Goal: Task Accomplishment & Management: Complete application form

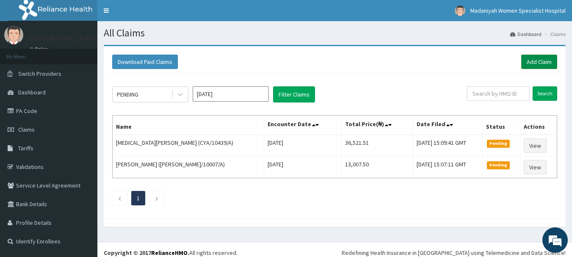
click at [540, 58] on link "Add Claim" at bounding box center [540, 62] width 36 height 14
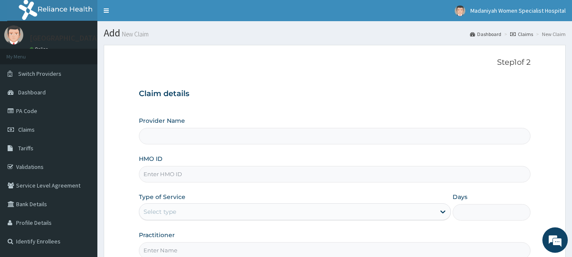
click at [252, 172] on input "HMO ID" at bounding box center [335, 174] width 392 height 17
type input "[GEOGRAPHIC_DATA]"
type input "HTH/10003/B"
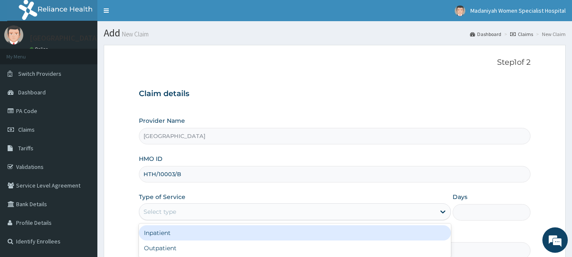
click at [222, 215] on div "Select type" at bounding box center [287, 212] width 296 height 14
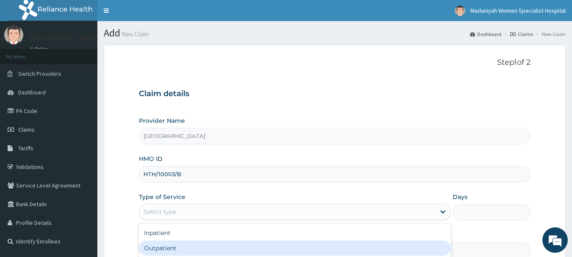
click at [219, 255] on div "Outpatient" at bounding box center [295, 248] width 312 height 15
type input "1"
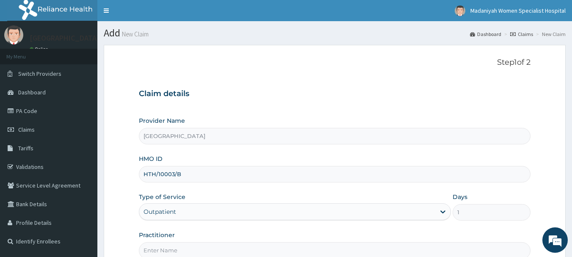
click at [221, 252] on input "Practitioner" at bounding box center [335, 250] width 392 height 17
type input "AKINOLA"
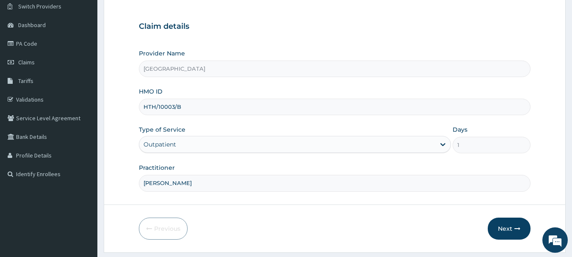
scroll to position [91, 0]
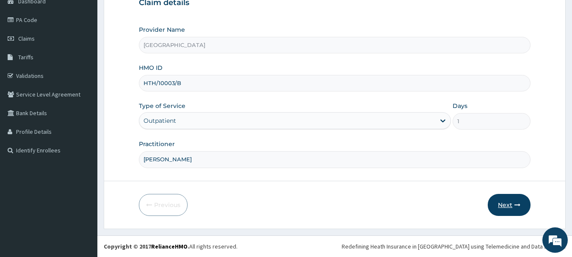
click at [516, 197] on button "Next" at bounding box center [509, 205] width 43 height 22
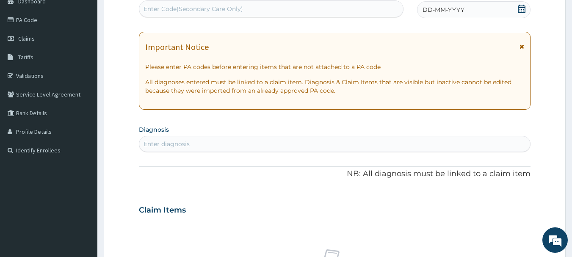
click at [444, 8] on span "DD-MM-YYYY" at bounding box center [444, 10] width 42 height 8
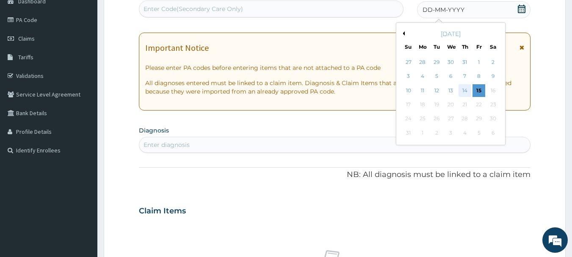
click at [465, 91] on div "14" at bounding box center [465, 90] width 13 height 13
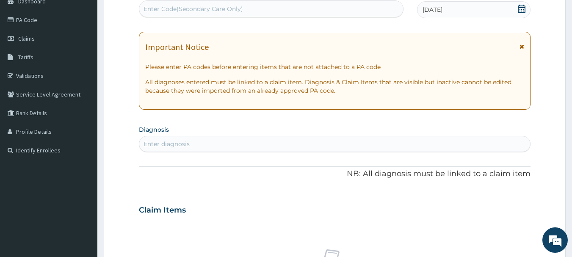
click at [216, 139] on div "Enter diagnosis" at bounding box center [335, 144] width 392 height 14
click at [215, 145] on div "Enter diagnosis" at bounding box center [335, 144] width 392 height 14
type input "malar"
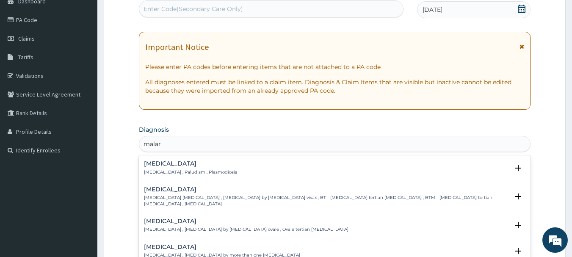
click at [169, 162] on h4 "Malaria" at bounding box center [190, 164] width 93 height 6
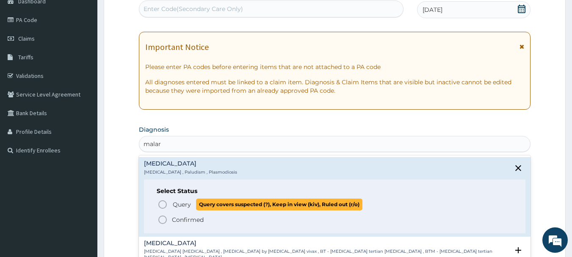
click at [164, 208] on icon "status option query" at bounding box center [163, 205] width 10 height 10
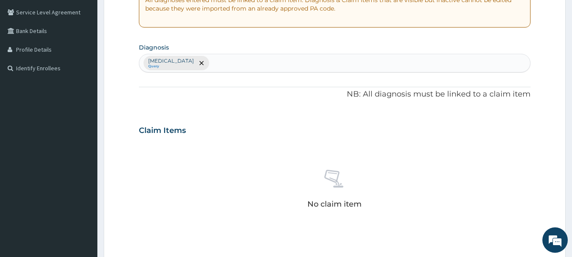
scroll to position [199, 0]
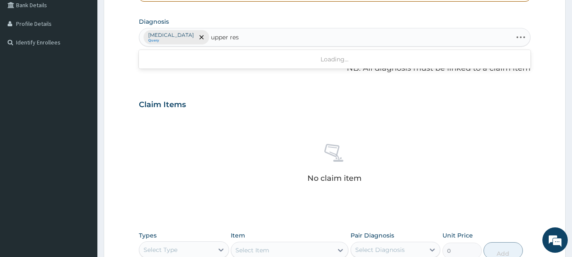
type input "upper resp"
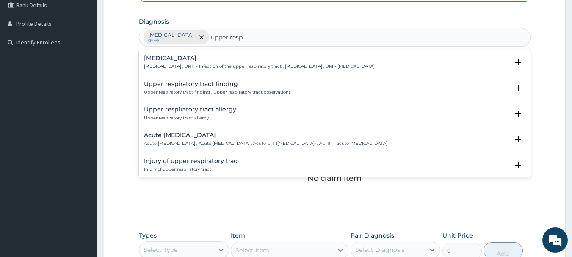
click at [196, 61] on h4 "Upper respiratory infection" at bounding box center [259, 58] width 231 height 6
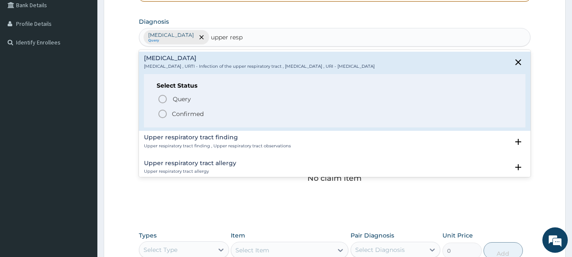
click at [183, 115] on p "Confirmed" at bounding box center [188, 114] width 32 height 8
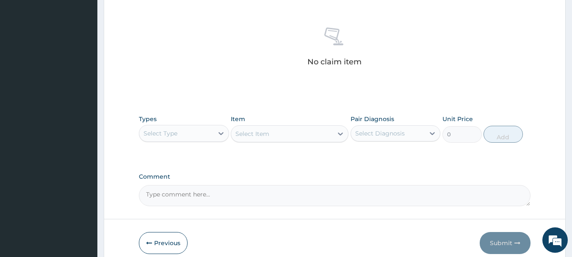
scroll to position [354, 0]
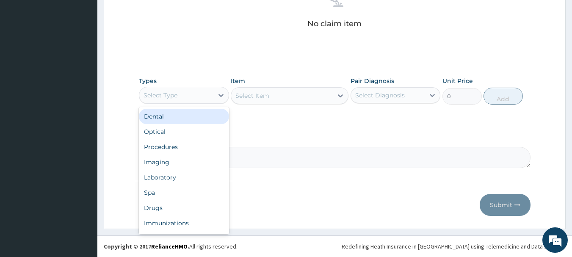
click at [206, 91] on div "Select Type" at bounding box center [176, 96] width 74 height 14
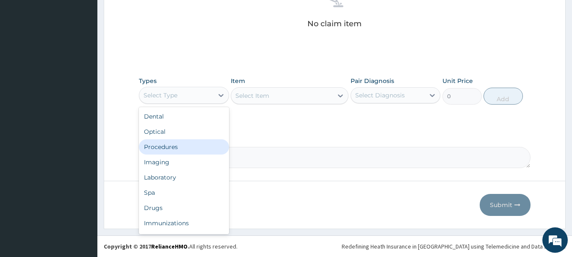
click at [168, 147] on div "Procedures" at bounding box center [184, 146] width 90 height 15
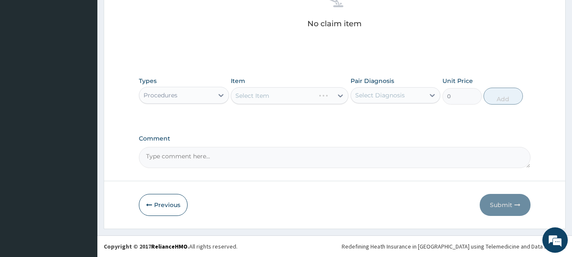
click at [287, 96] on div "Select Item" at bounding box center [290, 95] width 118 height 17
click at [287, 96] on div "Select Item" at bounding box center [282, 96] width 102 height 14
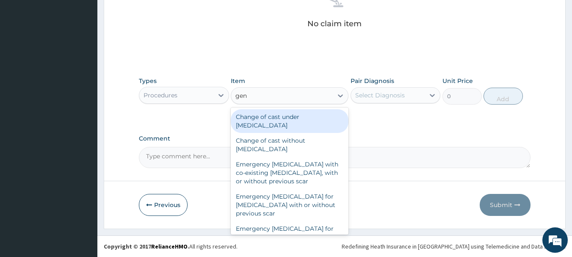
type input "gene"
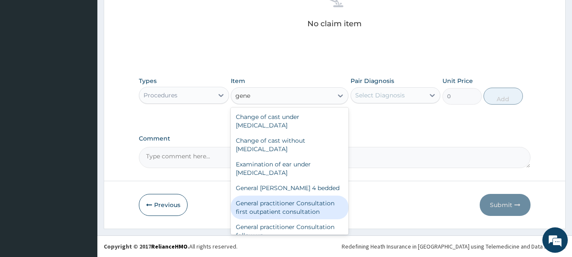
click at [311, 211] on div "General practitioner Consultation first outpatient consultation" at bounding box center [290, 208] width 118 height 24
type input "3547.5"
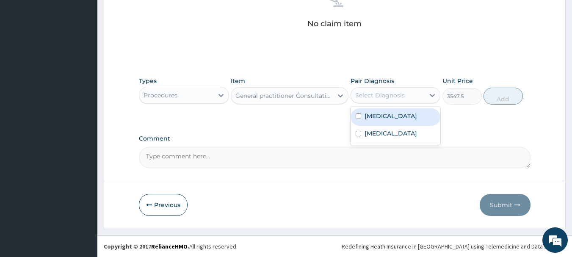
click at [400, 94] on div "Select Diagnosis" at bounding box center [380, 95] width 50 height 8
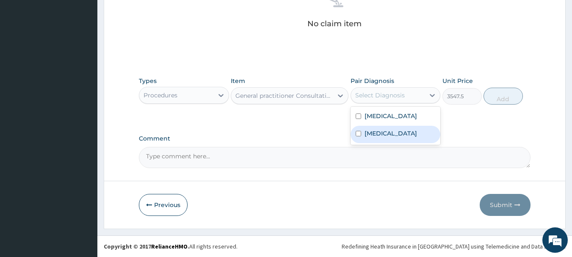
click at [387, 128] on div "Upper respiratory infection" at bounding box center [396, 134] width 90 height 17
checkbox input "true"
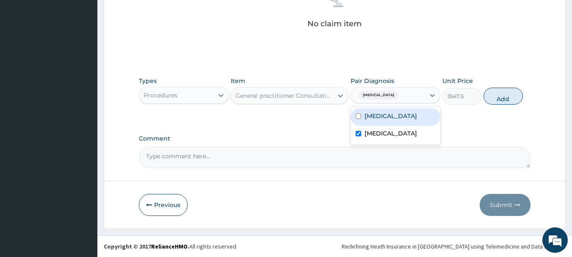
click at [387, 116] on div "Malaria" at bounding box center [396, 116] width 90 height 17
checkbox input "true"
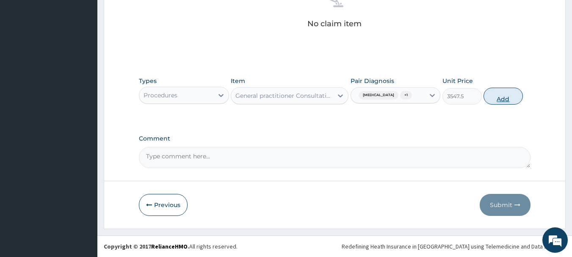
click at [508, 105] on button "Add" at bounding box center [503, 96] width 39 height 17
type input "0"
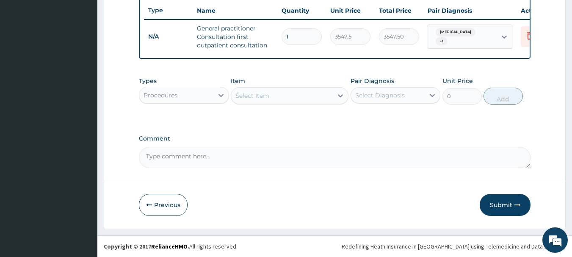
scroll to position [325, 0]
click at [206, 92] on div "Procedures" at bounding box center [176, 96] width 74 height 14
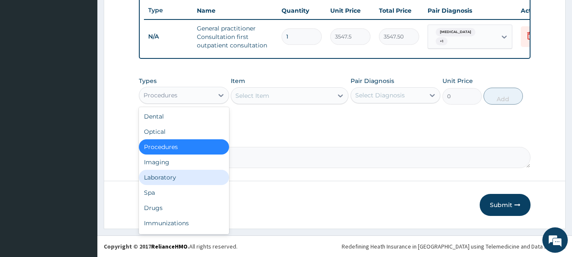
click at [183, 172] on div "Laboratory" at bounding box center [184, 177] width 90 height 15
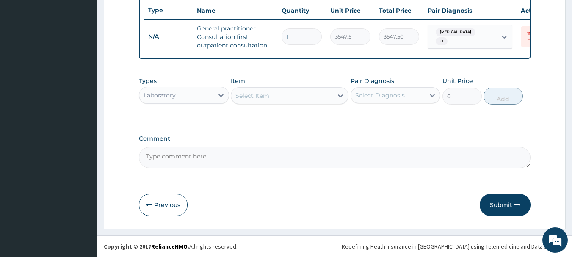
click at [264, 96] on div "Select Item" at bounding box center [253, 96] width 34 height 8
type input "fbc"
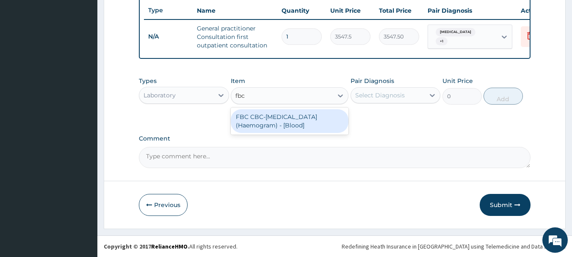
click at [289, 114] on div "FBC CBC-Complete Blood Count (Haemogram) - [Blood]" at bounding box center [290, 121] width 118 height 24
type input "4300"
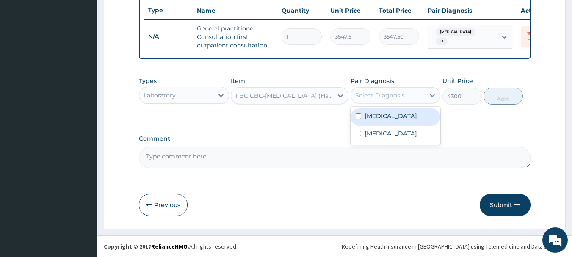
click at [371, 100] on div "Select Diagnosis" at bounding box center [388, 96] width 74 height 14
click at [371, 111] on div "Malaria" at bounding box center [396, 116] width 90 height 17
checkbox input "true"
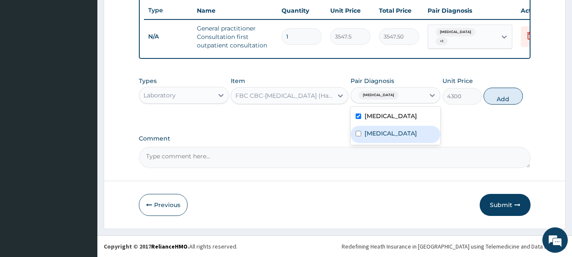
click at [389, 143] on div "Upper respiratory infection" at bounding box center [396, 134] width 90 height 17
checkbox input "true"
click at [498, 97] on button "Add" at bounding box center [503, 96] width 39 height 17
type input "0"
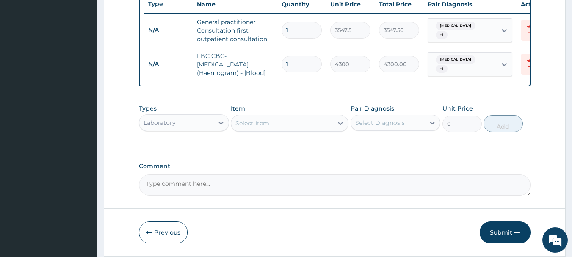
click at [300, 130] on div "Select Item" at bounding box center [282, 124] width 102 height 14
click at [297, 129] on div "Select Item" at bounding box center [282, 124] width 102 height 14
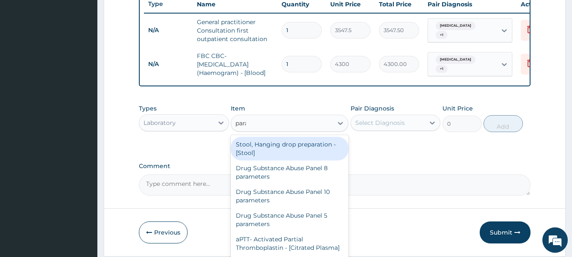
type input "paras"
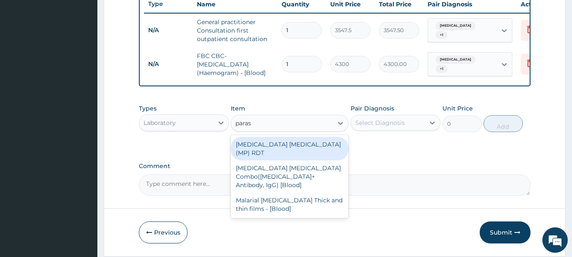
drag, startPoint x: 324, startPoint y: 150, endPoint x: 328, endPoint y: 148, distance: 5.0
click at [325, 150] on div "MALARIA PARASITE (MP) RDT" at bounding box center [290, 149] width 118 height 24
type input "1612.5"
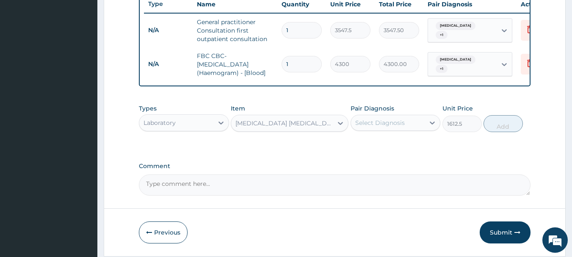
click at [319, 128] on div "MALARIA PARASITE (MP) RDT" at bounding box center [285, 123] width 98 height 8
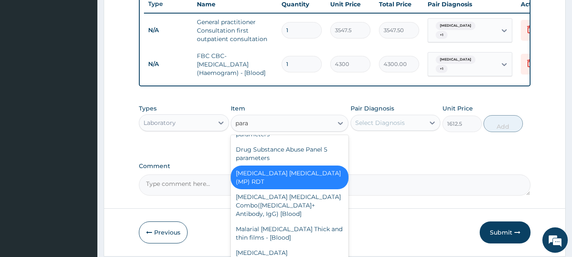
scroll to position [0, 0]
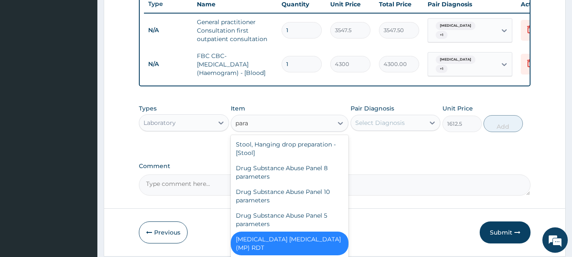
type input "paras"
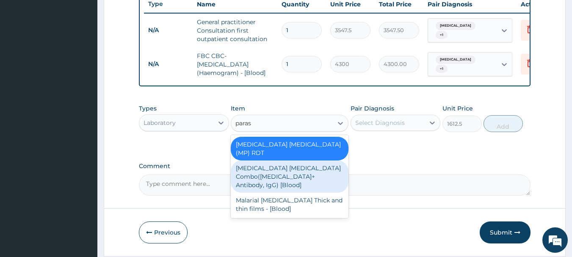
click at [304, 162] on div "Malaria Parasite Combo(Blood Film+ Antibody, IgG) [Blood]" at bounding box center [290, 177] width 118 height 32
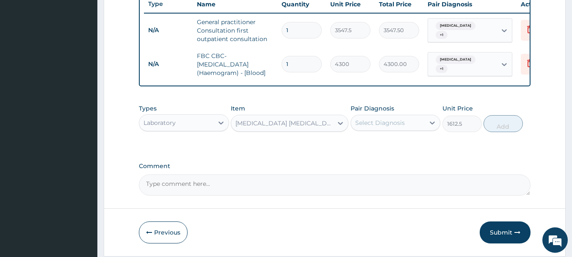
click at [380, 127] on div "Select Diagnosis" at bounding box center [380, 123] width 50 height 8
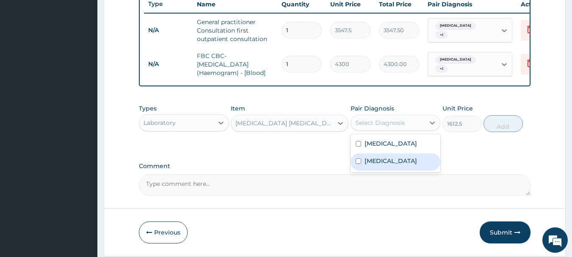
click at [388, 163] on label "Upper respiratory infection" at bounding box center [391, 161] width 53 height 8
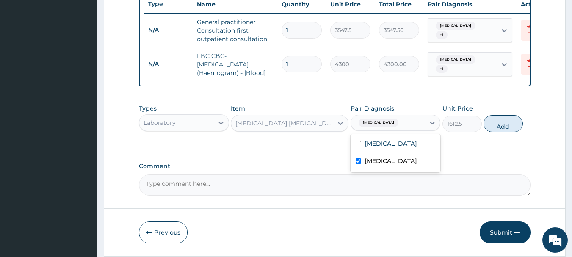
click at [394, 171] on div "Upper respiratory infection" at bounding box center [396, 161] width 90 height 17
checkbox input "false"
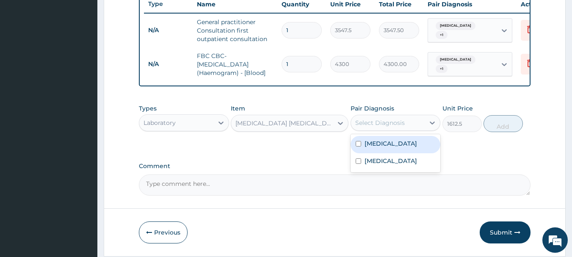
click at [390, 153] on div "Malaria" at bounding box center [396, 144] width 90 height 17
checkbox input "true"
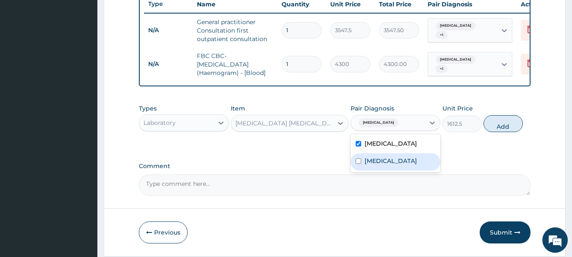
drag, startPoint x: 390, startPoint y: 179, endPoint x: 415, endPoint y: 165, distance: 28.6
click at [389, 165] on label "Upper respiratory infection" at bounding box center [391, 161] width 53 height 8
checkbox input "true"
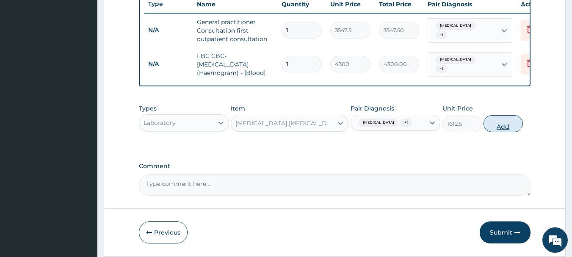
click at [497, 127] on button "Add" at bounding box center [503, 123] width 39 height 17
type input "0"
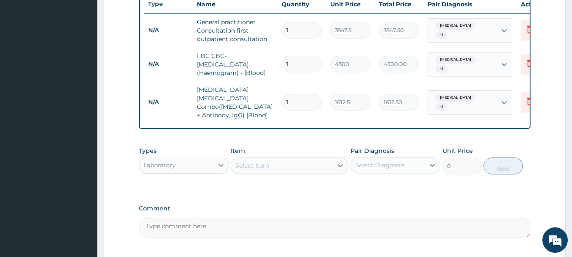
click at [214, 162] on div at bounding box center [221, 165] width 15 height 15
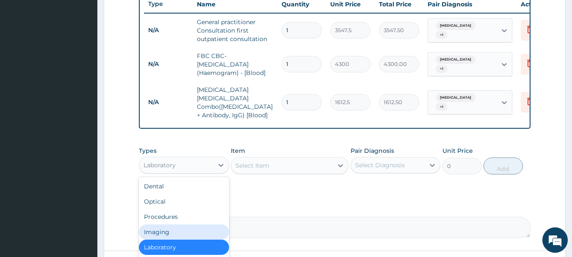
scroll to position [392, 0]
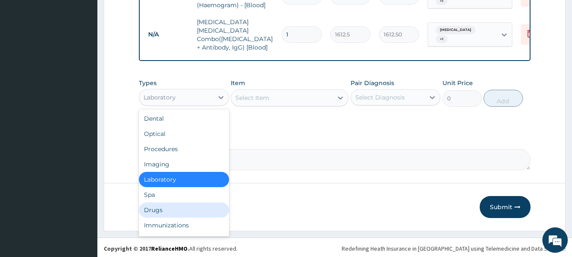
click at [180, 203] on div "Drugs" at bounding box center [184, 210] width 90 height 15
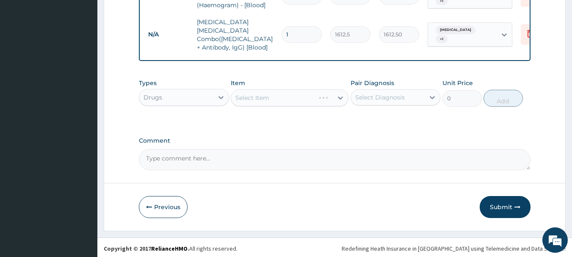
click at [289, 91] on div "Select Item" at bounding box center [290, 97] width 118 height 17
click at [291, 93] on div "Select Item" at bounding box center [290, 97] width 118 height 17
click at [291, 93] on div "Select Item" at bounding box center [282, 98] width 102 height 14
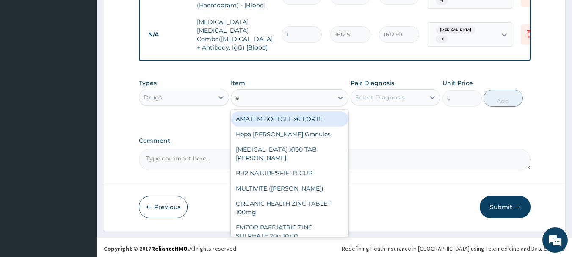
type input "e m"
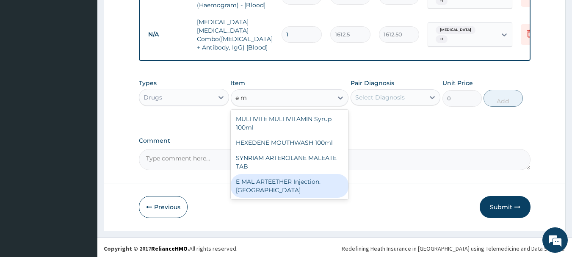
click at [285, 180] on div "E MAL ARTEETHER Injection. FIDSON" at bounding box center [290, 186] width 118 height 24
type input "1773.75"
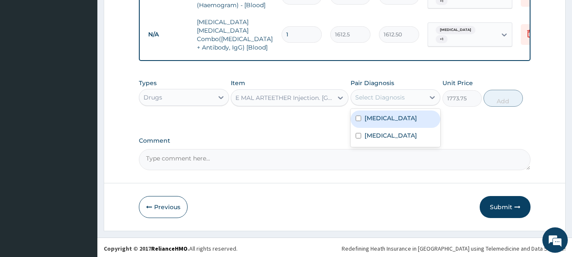
drag, startPoint x: 388, startPoint y: 96, endPoint x: 386, endPoint y: 114, distance: 17.5
click at [389, 96] on div "Select Diagnosis" at bounding box center [380, 97] width 50 height 8
click at [387, 122] on div "Malaria" at bounding box center [396, 119] width 90 height 17
checkbox input "true"
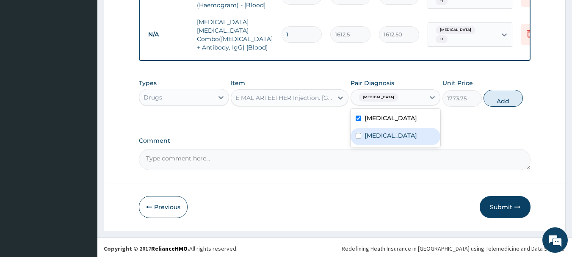
click at [394, 145] on div "Upper respiratory infection" at bounding box center [396, 136] width 90 height 17
checkbox input "true"
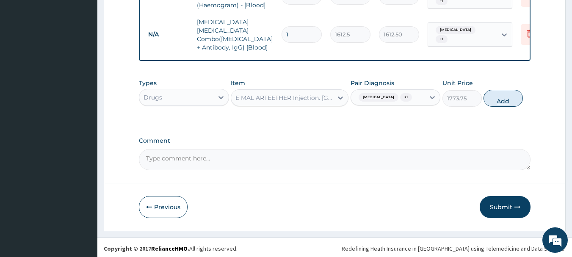
click at [487, 102] on button "Add" at bounding box center [503, 98] width 39 height 17
type input "0"
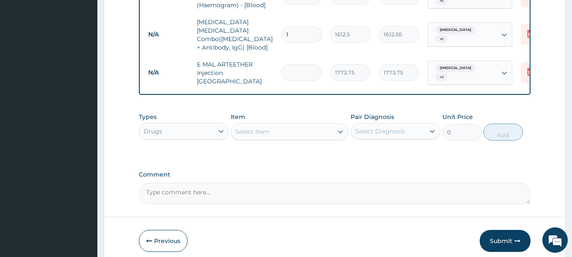
type input "0.00"
type input "2"
type input "3547.50"
type input "2"
click at [295, 125] on div "Select Item" at bounding box center [282, 132] width 102 height 14
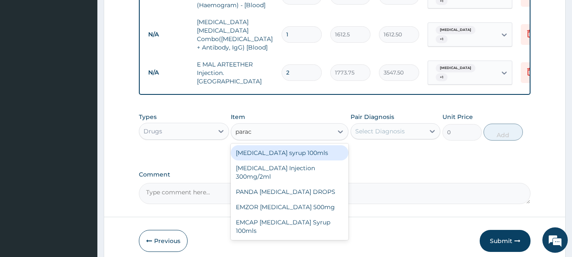
type input "parace"
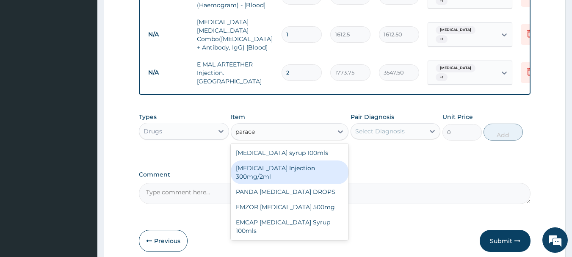
click at [284, 164] on div "PARACETAMOL Injection 300mg/2ml" at bounding box center [290, 173] width 118 height 24
type input "260.15"
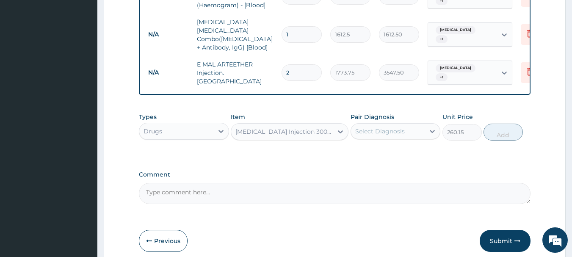
click at [419, 125] on div "Select Diagnosis" at bounding box center [388, 132] width 74 height 14
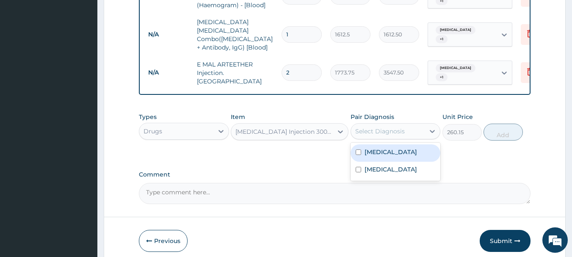
click at [414, 146] on div "Malaria" at bounding box center [396, 152] width 90 height 17
checkbox input "true"
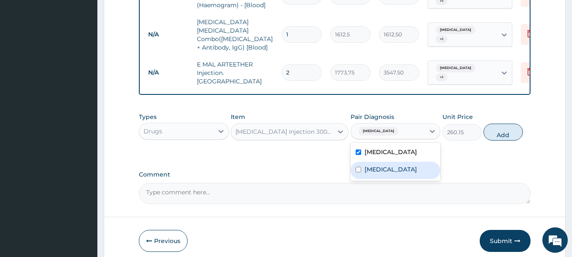
click at [415, 162] on div "Upper respiratory infection" at bounding box center [396, 170] width 90 height 17
checkbox input "true"
click at [496, 133] on button "Add" at bounding box center [503, 132] width 39 height 17
type input "0"
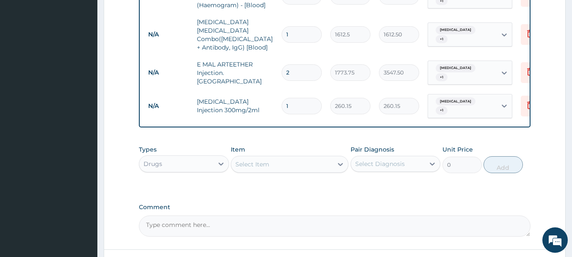
type input "0.00"
type input "2"
type input "520.30"
type input "0.00"
type input "4"
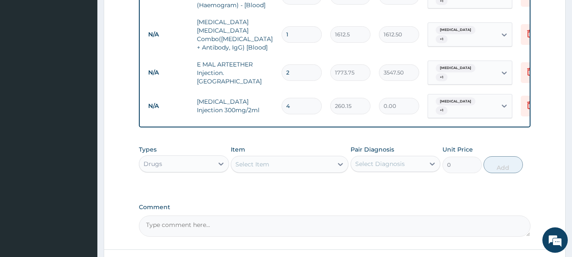
type input "1040.60"
type input "4"
click at [289, 158] on div "Select Item" at bounding box center [282, 165] width 102 height 14
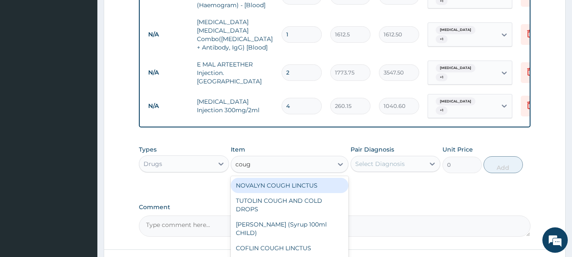
type input "cough"
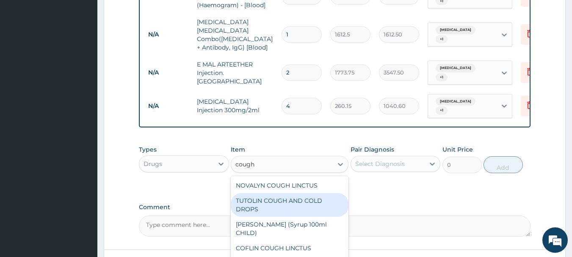
click at [294, 194] on div "TUTOLIN COUGH AND COLD DROPS" at bounding box center [290, 205] width 118 height 24
type input "1478.125"
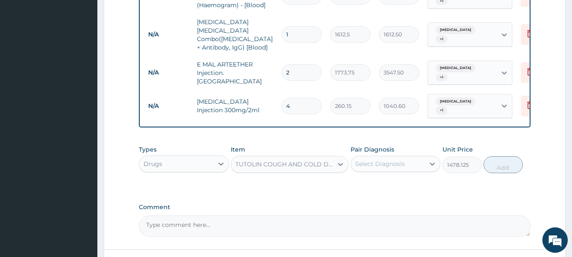
click at [403, 157] on div "Select Diagnosis" at bounding box center [388, 164] width 74 height 14
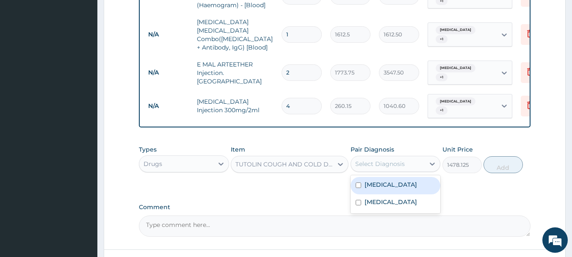
click at [403, 162] on div "Pair Diagnosis option Upper respiratory infection, selected. option Malaria foc…" at bounding box center [396, 159] width 90 height 28
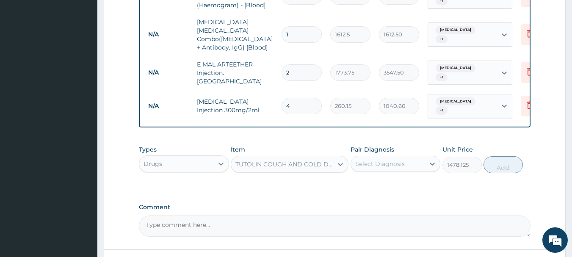
click at [407, 157] on div "Select Diagnosis" at bounding box center [388, 164] width 74 height 14
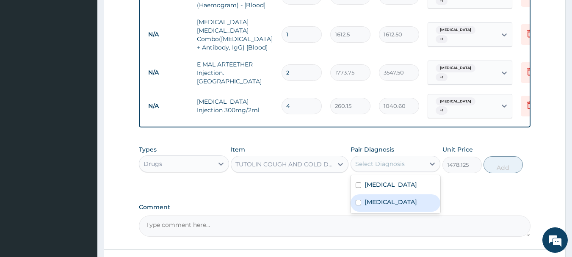
click at [408, 200] on label "Upper respiratory infection" at bounding box center [391, 202] width 53 height 8
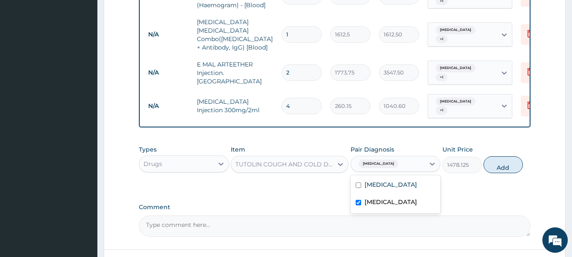
click at [405, 198] on label "Upper respiratory infection" at bounding box center [391, 202] width 53 height 8
checkbox input "false"
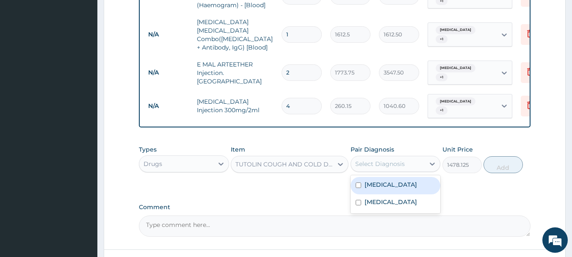
click at [409, 179] on div "Malaria" at bounding box center [396, 185] width 90 height 17
checkbox input "true"
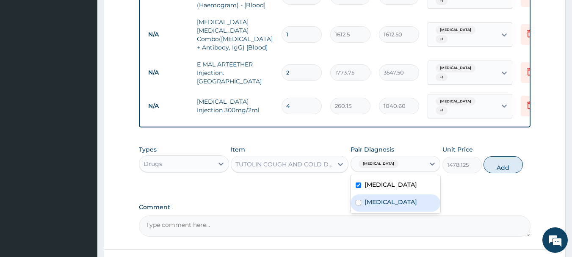
click at [405, 198] on label "Upper respiratory infection" at bounding box center [391, 202] width 53 height 8
checkbox input "true"
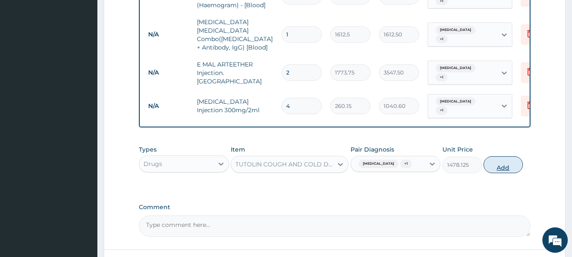
click at [488, 159] on button "Add" at bounding box center [503, 164] width 39 height 17
type input "0"
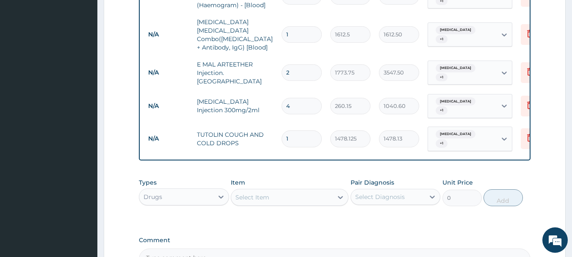
scroll to position [480, 0]
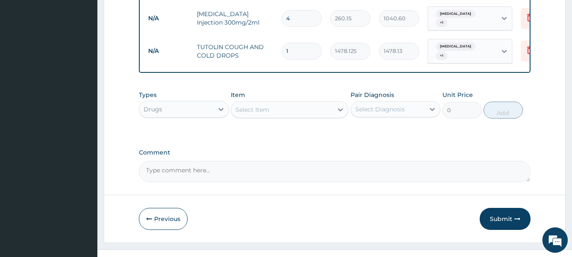
click at [278, 103] on div "Select Item" at bounding box center [282, 110] width 102 height 14
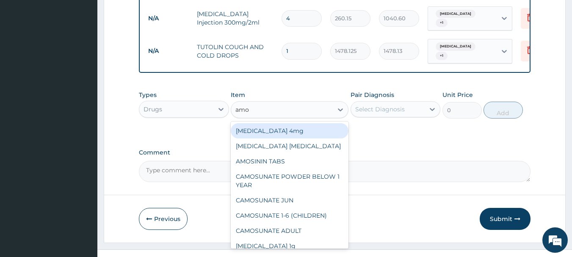
type input "amox"
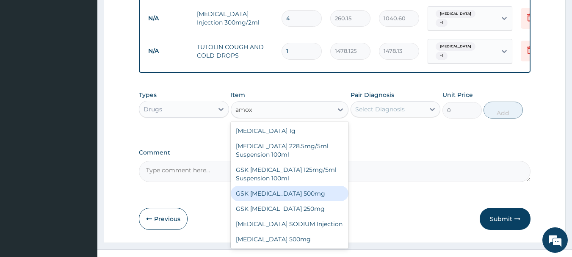
click at [294, 186] on div "GSK AMOXIL 500mg" at bounding box center [290, 193] width 118 height 15
type input "59.125"
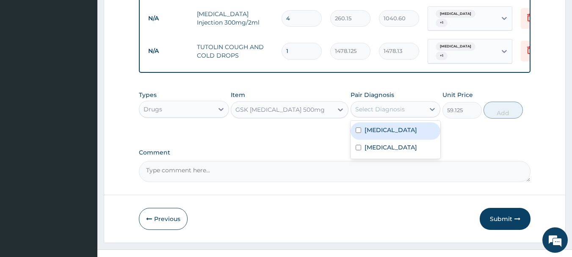
click at [392, 105] on div "Select Diagnosis" at bounding box center [380, 109] width 50 height 8
click at [392, 122] on div "Malaria" at bounding box center [396, 130] width 90 height 17
checkbox input "true"
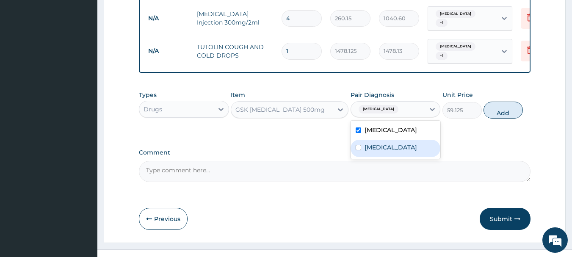
click at [393, 148] on div "Upper respiratory infection" at bounding box center [396, 148] width 90 height 17
checkbox input "true"
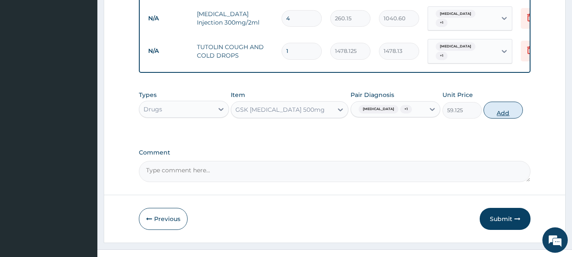
click at [499, 102] on button "Add" at bounding box center [503, 110] width 39 height 17
type input "0"
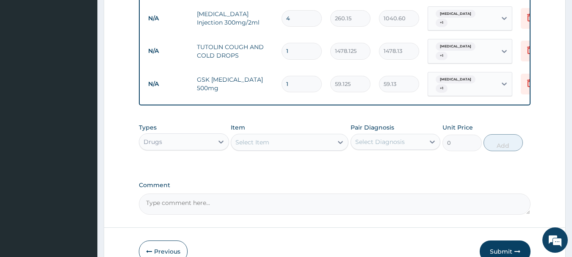
type input "10"
type input "591.25"
type input "10"
click at [301, 136] on div "Select Item" at bounding box center [282, 143] width 102 height 14
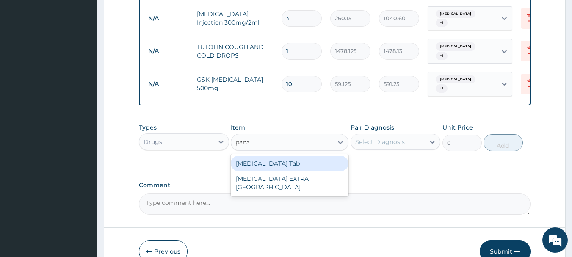
type input "panad"
click at [289, 156] on div "PANADOL Tab" at bounding box center [290, 163] width 118 height 15
type input "49.665"
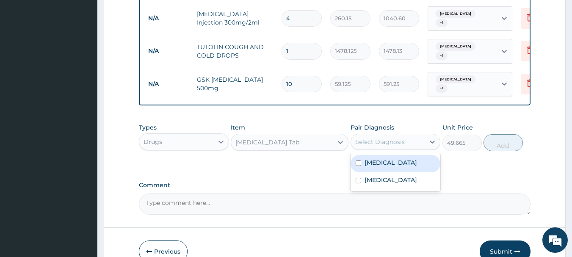
click at [357, 138] on div "Select Diagnosis" at bounding box center [380, 142] width 50 height 8
click at [370, 155] on div "Malaria" at bounding box center [396, 163] width 90 height 17
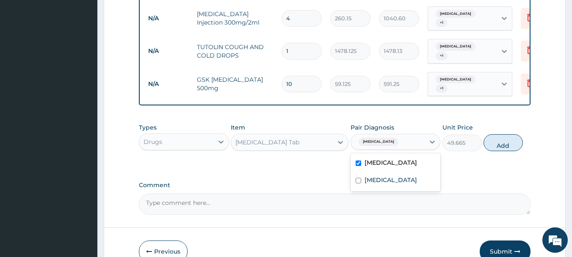
click at [373, 155] on div "Malaria" at bounding box center [396, 163] width 90 height 17
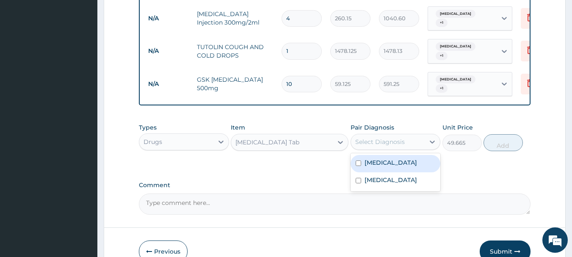
drag, startPoint x: 378, startPoint y: 147, endPoint x: 383, endPoint y: 148, distance: 5.5
click at [379, 158] on label "Malaria" at bounding box center [391, 162] width 53 height 8
checkbox input "true"
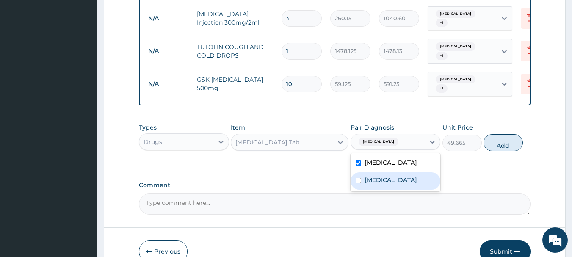
click at [380, 172] on div "Upper respiratory infection" at bounding box center [396, 180] width 90 height 17
checkbox input "true"
click at [511, 134] on button "Add" at bounding box center [503, 142] width 39 height 17
type input "0"
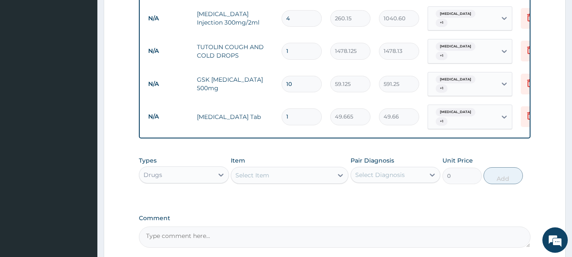
type input "18"
type input "893.97"
type input "18"
click at [314, 169] on div "Select Item" at bounding box center [282, 176] width 102 height 14
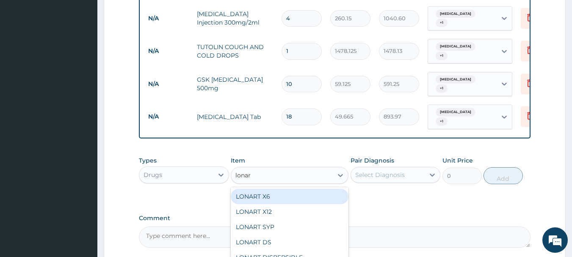
type input "lonart"
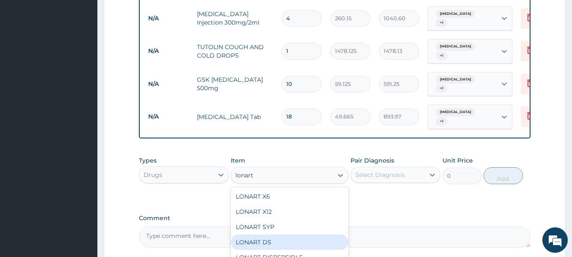
click at [288, 235] on div "LONART DS" at bounding box center [290, 242] width 118 height 15
type input "473"
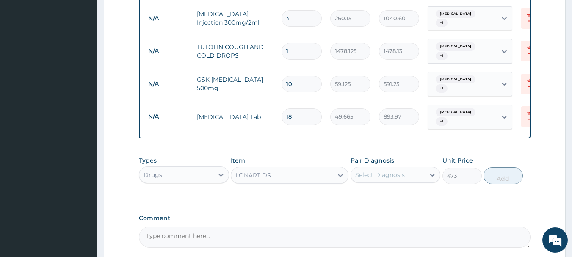
click at [389, 171] on div "Select Diagnosis" at bounding box center [380, 175] width 50 height 8
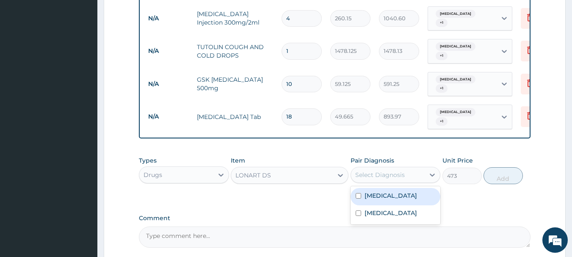
click at [386, 188] on div "Malaria" at bounding box center [396, 196] width 90 height 17
checkbox input "true"
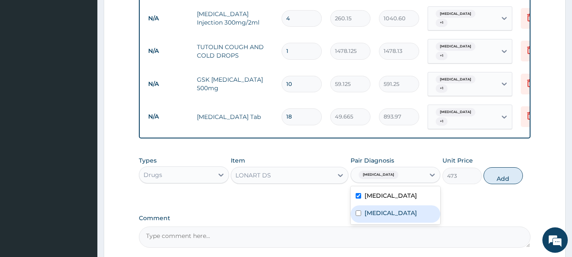
click at [392, 209] on label "Upper respiratory infection" at bounding box center [391, 213] width 53 height 8
checkbox input "true"
click at [502, 167] on button "Add" at bounding box center [503, 175] width 39 height 17
type input "0"
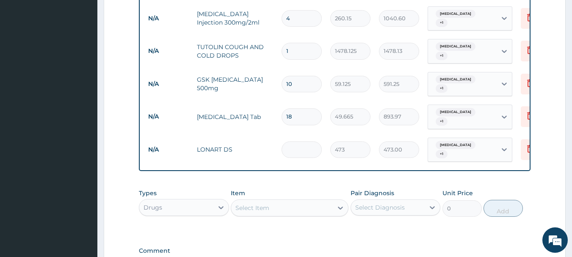
type input "0.00"
type input "6"
type input "2838.00"
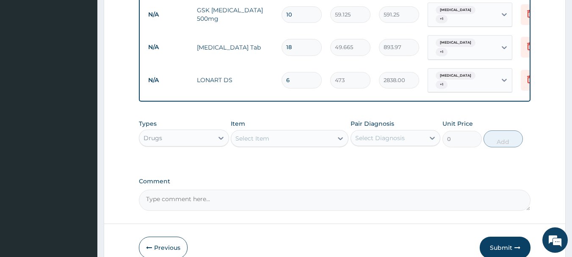
scroll to position [568, 0]
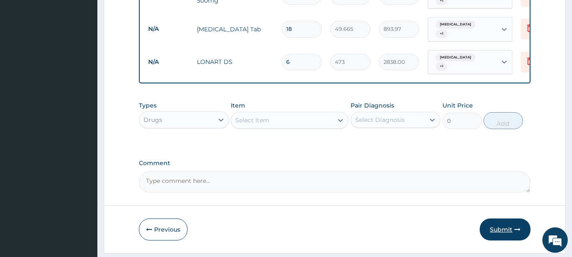
type input "6"
click at [503, 219] on button "Submit" at bounding box center [505, 230] width 51 height 22
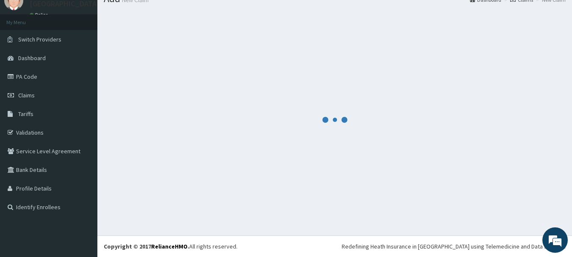
scroll to position [34, 0]
click at [524, 189] on div at bounding box center [335, 120] width 462 height 219
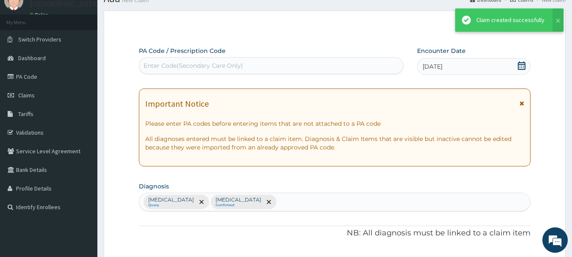
scroll to position [568, 0]
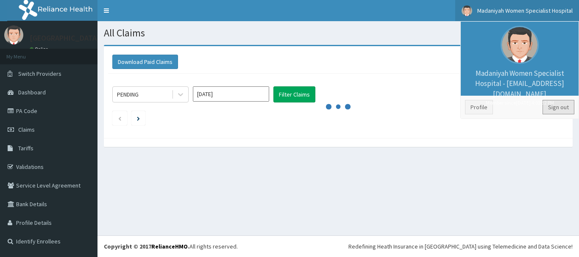
click at [566, 108] on link "Sign out" at bounding box center [558, 107] width 32 height 14
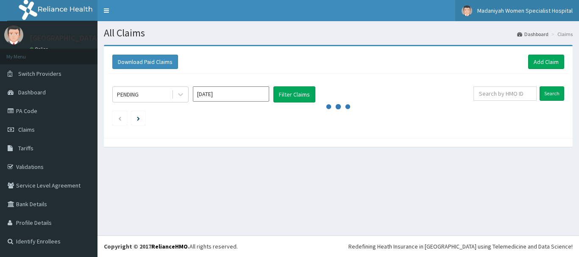
click at [536, 14] on link "Madaniyah Women Specialist Hospital" at bounding box center [517, 10] width 124 height 21
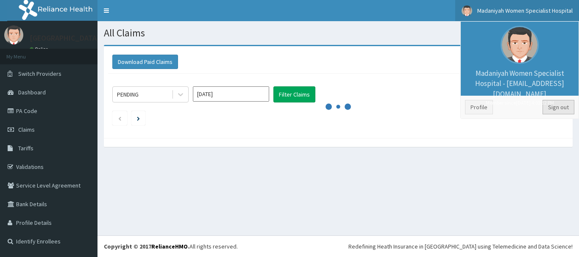
click at [567, 111] on link "Sign out" at bounding box center [558, 107] width 32 height 14
